Goal: Task Accomplishment & Management: Use online tool/utility

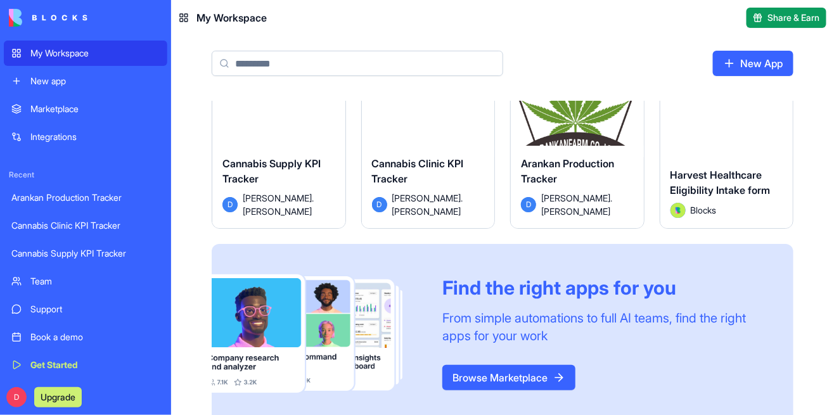
scroll to position [48, 0]
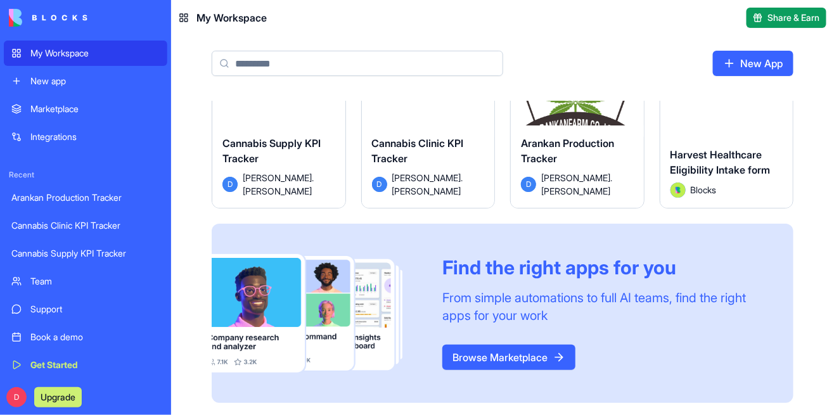
click at [773, 28] on header "My Workspace Share & Earn" at bounding box center [502, 17] width 663 height 35
click at [790, 4] on header "My Workspace Share & Earn" at bounding box center [502, 17] width 663 height 35
click at [792, 16] on span "Share & Earn" at bounding box center [794, 17] width 52 height 13
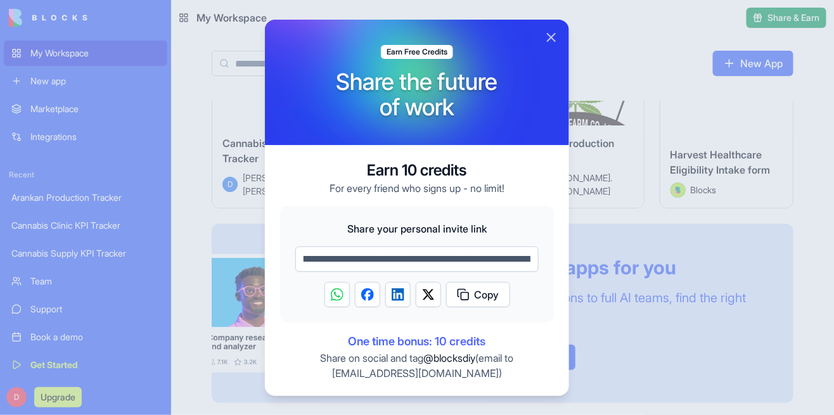
scroll to position [0, 0]
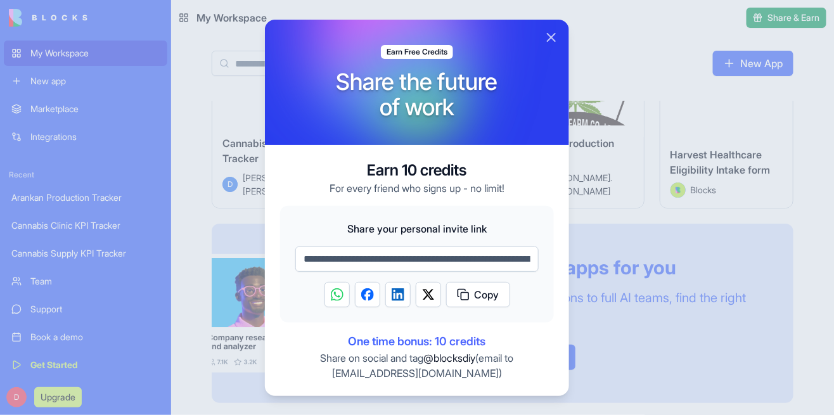
drag, startPoint x: 530, startPoint y: 260, endPoint x: 208, endPoint y: 222, distance: 324.0
click at [205, 219] on body "**********" at bounding box center [417, 207] width 834 height 415
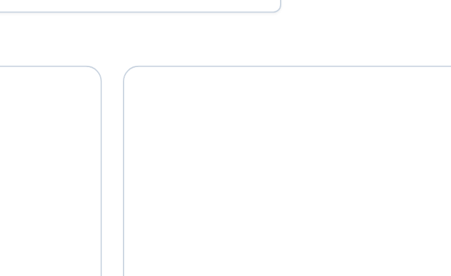
click at [378, 51] on div "New App" at bounding box center [225, 76] width 451 height 61
click at [367, 54] on div "New App" at bounding box center [225, 76] width 451 height 61
click at [364, 56] on div "New App" at bounding box center [225, 76] width 451 height 61
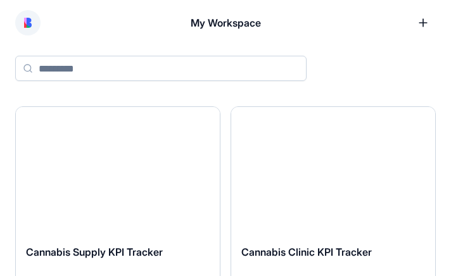
click at [23, 26] on button at bounding box center [27, 22] width 25 height 25
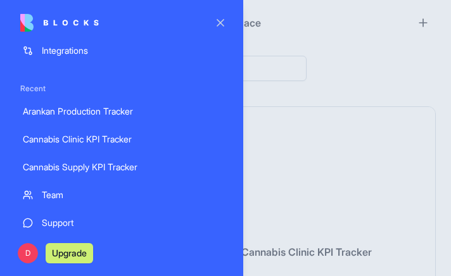
scroll to position [98, 0]
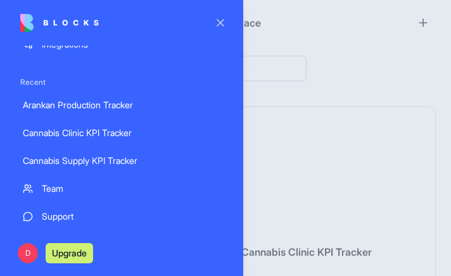
click at [30, 262] on div at bounding box center [225, 138] width 451 height 276
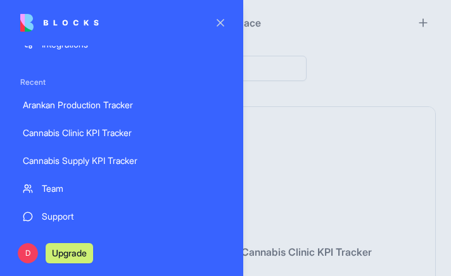
click at [87, 236] on div "D Upgrade" at bounding box center [121, 253] width 213 height 35
click at [36, 260] on div "D Upgrade" at bounding box center [59, 253] width 78 height 20
